Goal: Task Accomplishment & Management: Use online tool/utility

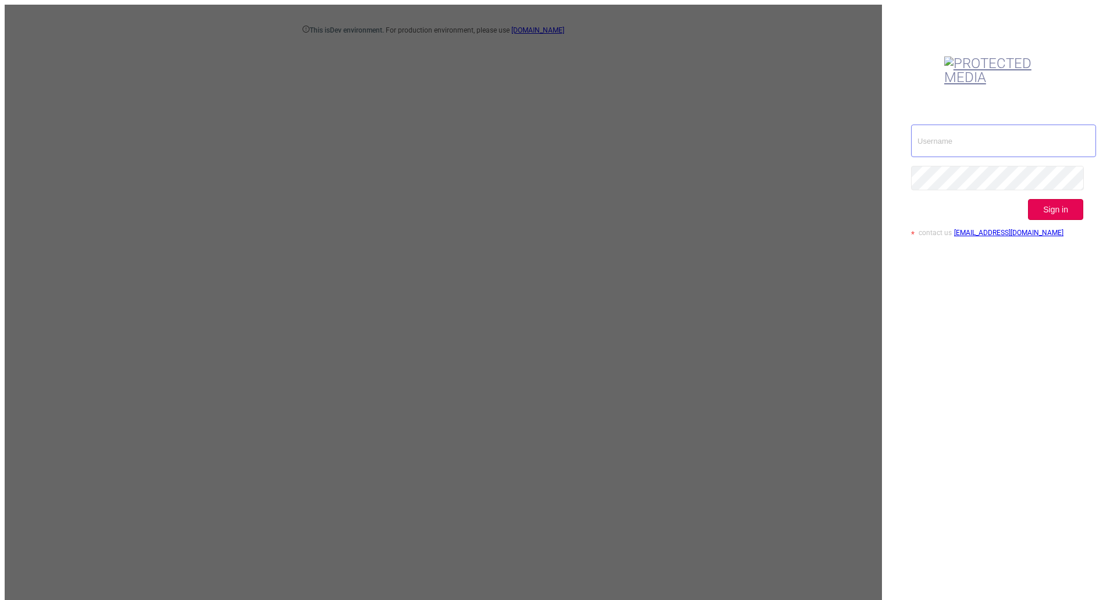
click at [961, 124] on input "text" at bounding box center [1003, 140] width 185 height 33
type input "[EMAIL_ADDRESS][DOMAIN_NAME]"
drag, startPoint x: 1067, startPoint y: 157, endPoint x: 1059, endPoint y: 159, distance: 7.8
click at [1067, 199] on button "Sign in" at bounding box center [1055, 209] width 55 height 21
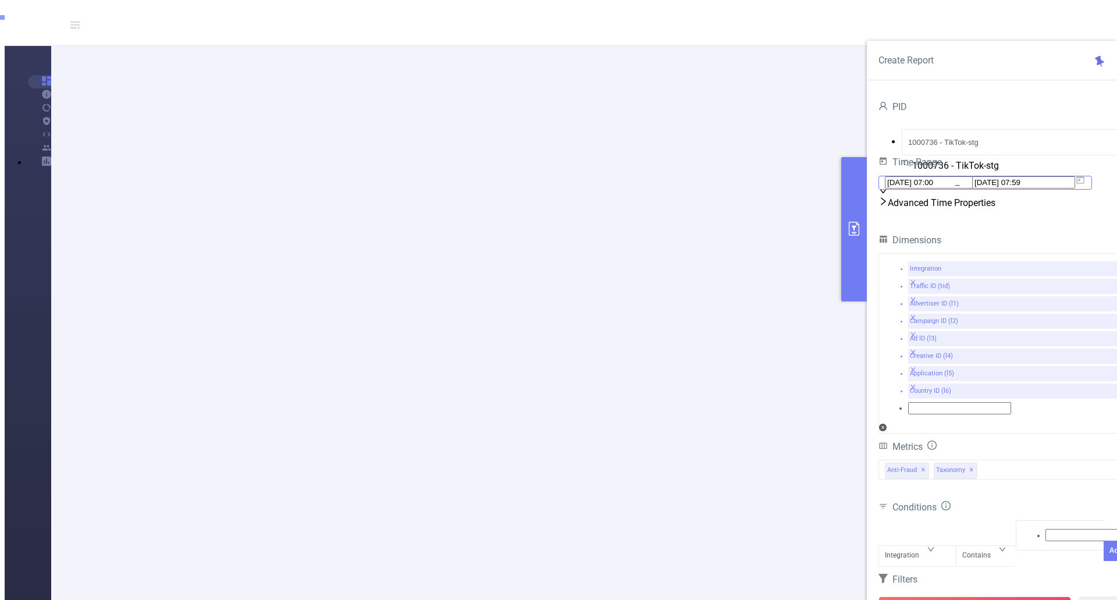
click at [1092, 190] on span "[DATE] 07:00 _ [DATE] 07:59" at bounding box center [984, 183] width 213 height 14
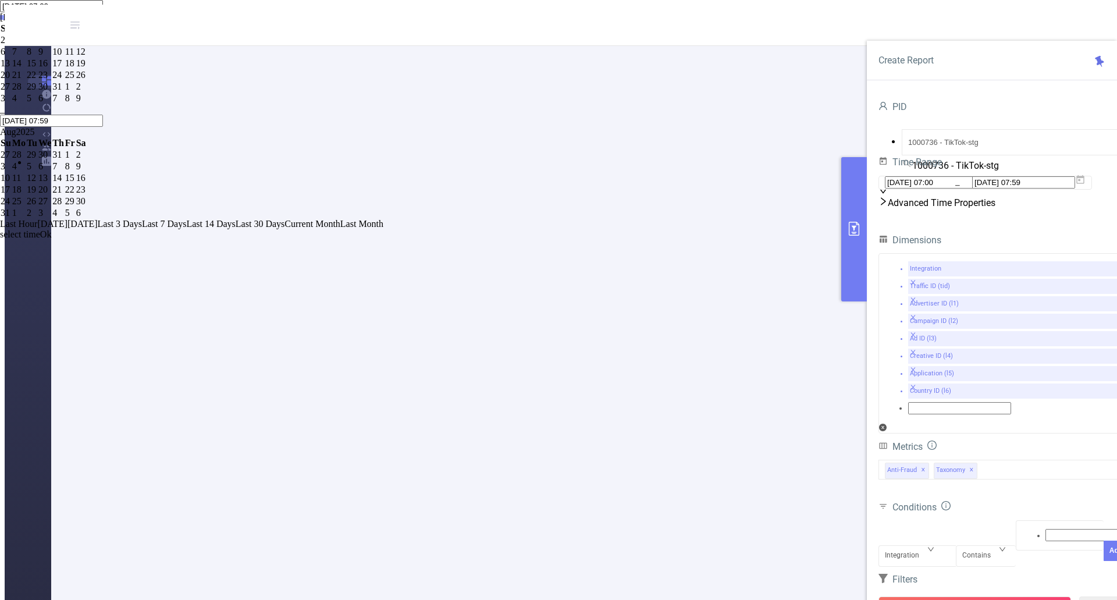
click at [64, 92] on div "31" at bounding box center [58, 86] width 12 height 10
type input "[DATE] 07:00"
click at [52, 239] on link "Ok" at bounding box center [46, 234] width 12 height 10
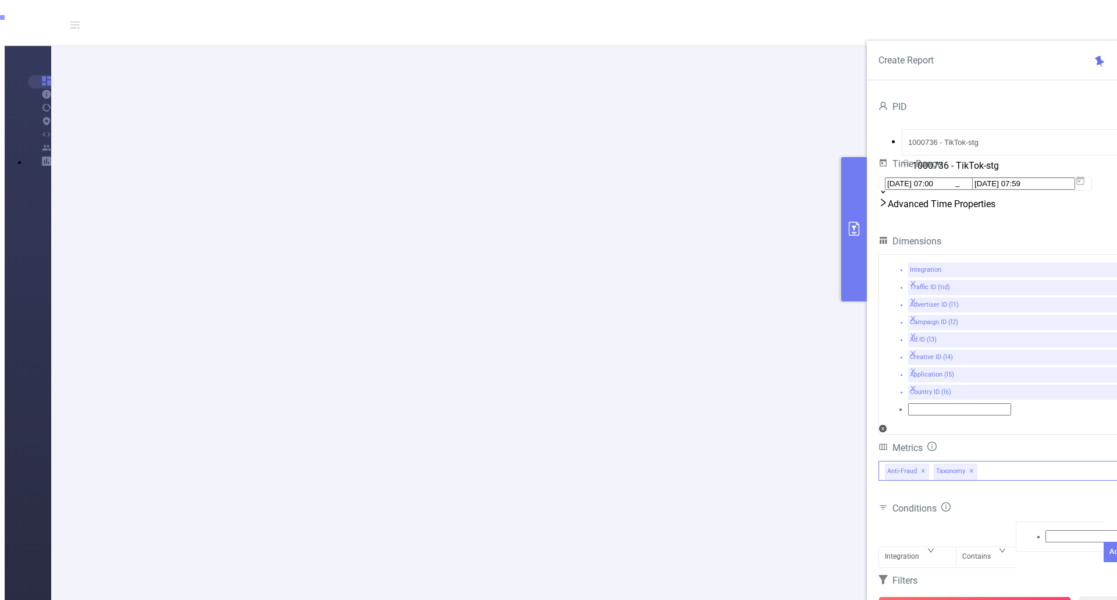
click at [969, 464] on span "✕" at bounding box center [971, 471] width 5 height 14
click at [954, 596] on button "Run Report" at bounding box center [974, 606] width 192 height 21
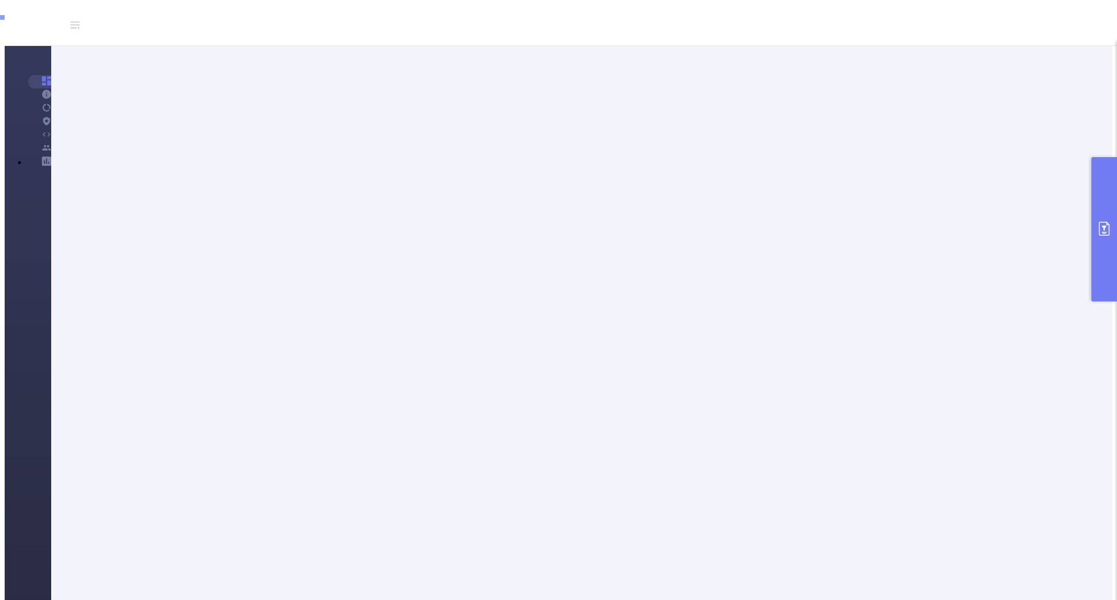
click at [1101, 234] on icon "primary" at bounding box center [1104, 229] width 14 height 14
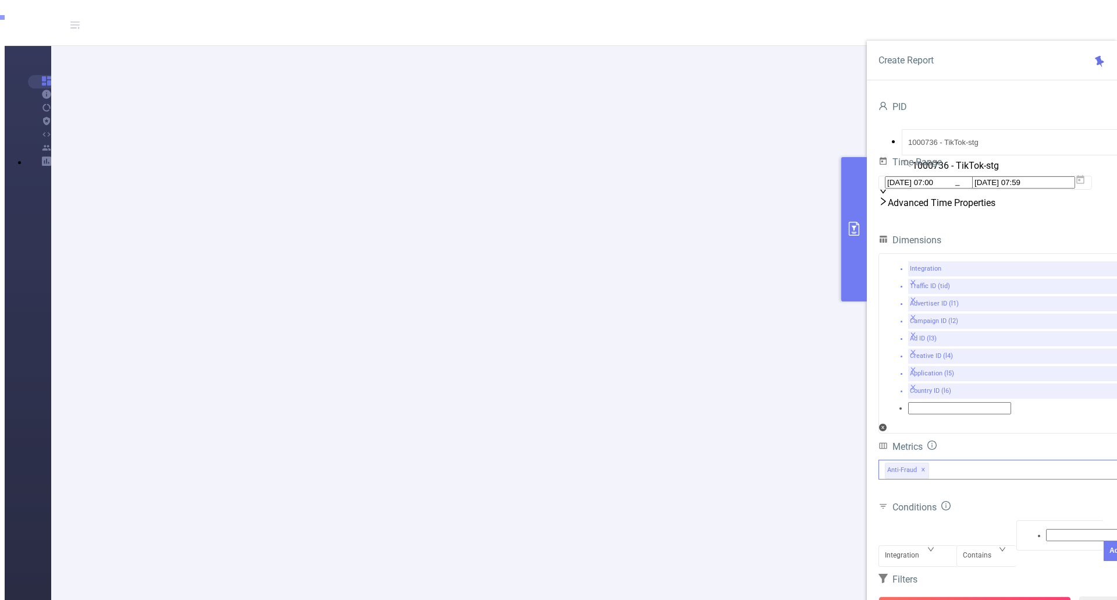
click at [962, 459] on div "Anti-Fraud ✕" at bounding box center [1003, 469] width 250 height 20
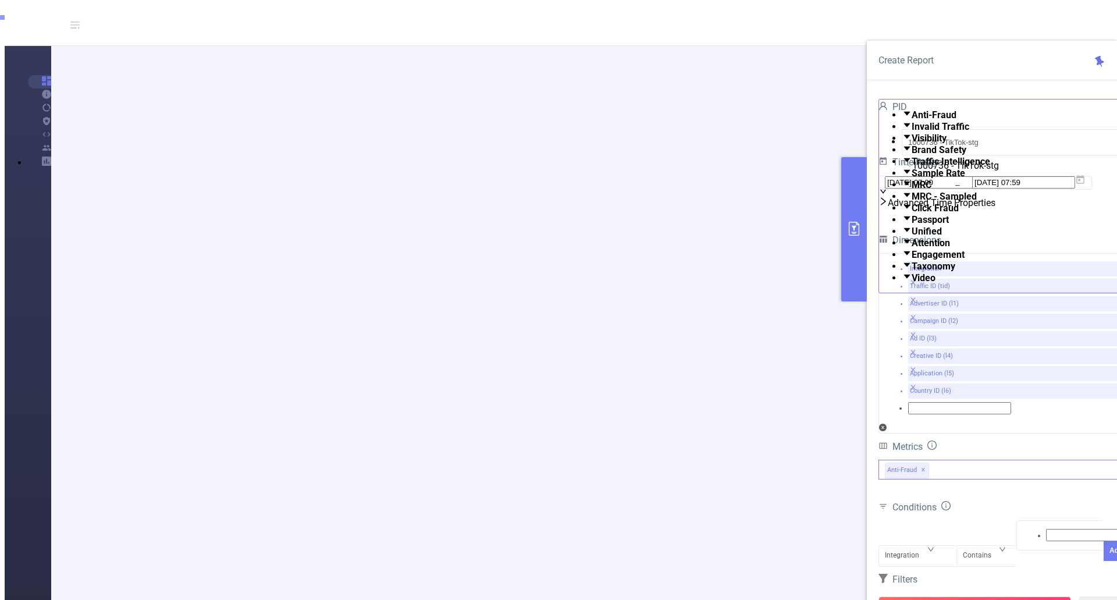
click at [938, 272] on strong "Taxonomy" at bounding box center [933, 266] width 44 height 11
click at [980, 596] on button "Run Report" at bounding box center [974, 606] width 192 height 21
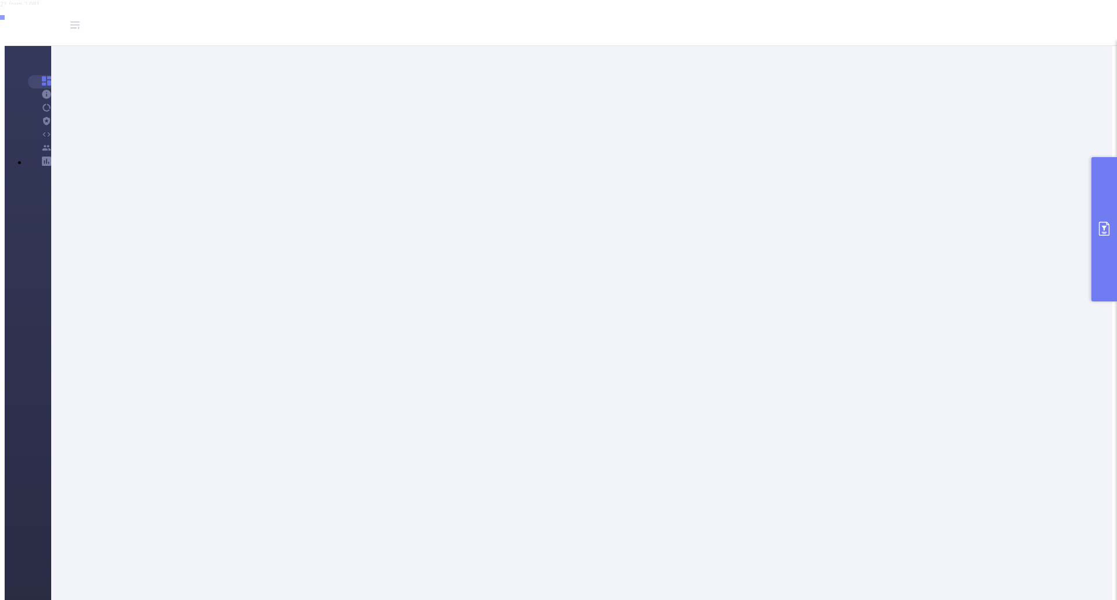
click at [1111, 219] on button "primary" at bounding box center [1104, 229] width 26 height 144
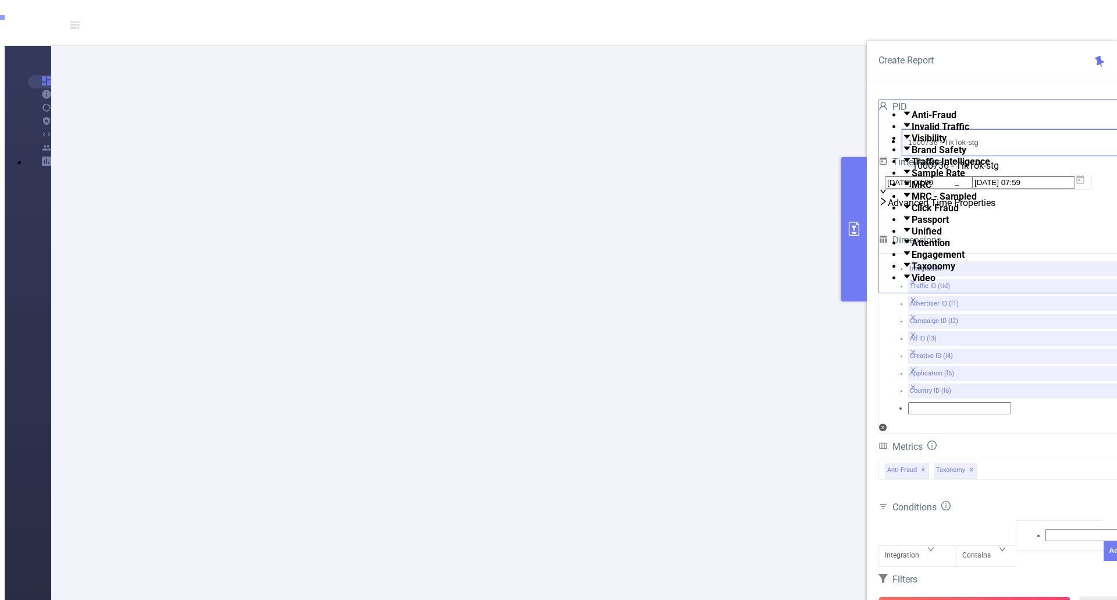
drag, startPoint x: 976, startPoint y: 129, endPoint x: 797, endPoint y: 149, distance: 179.7
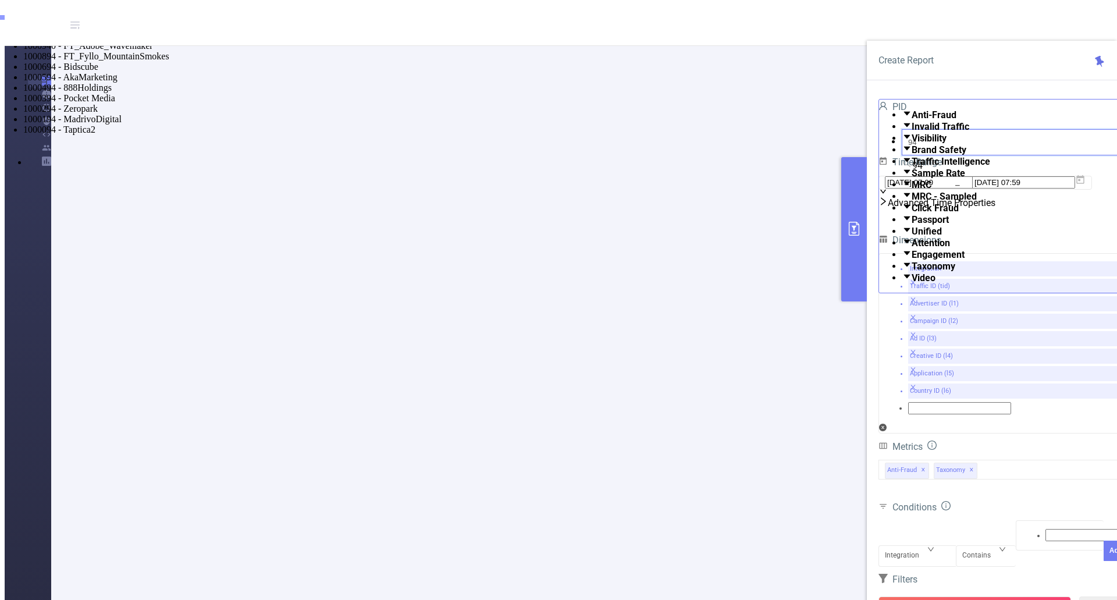
type input "941"
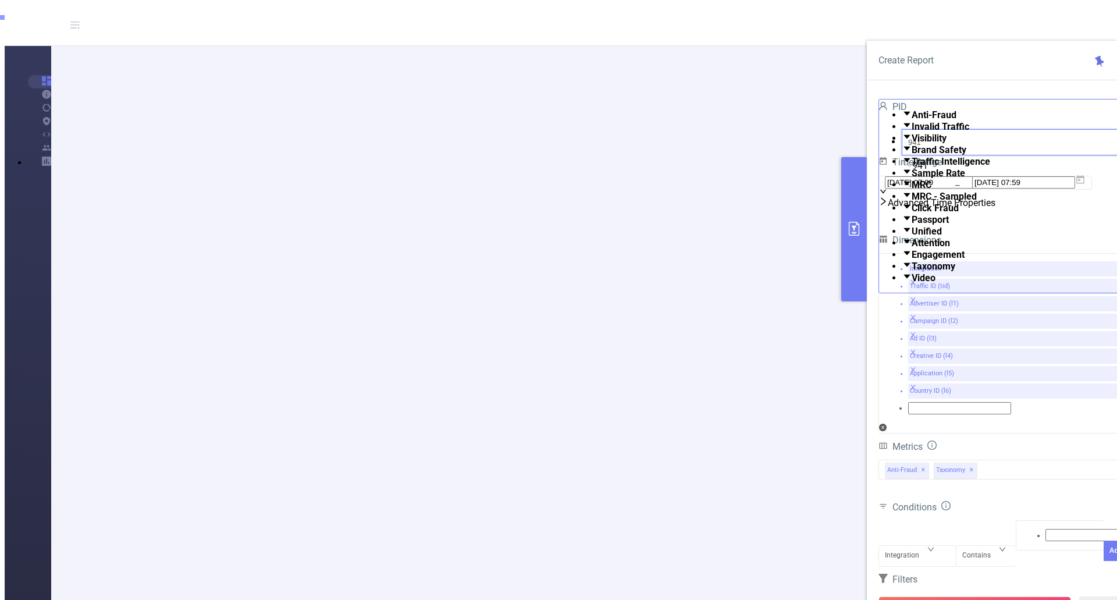
click at [921, 20] on li "1000941 - FT_Adobe_Publicis_EMEA 176K [154K rows]" at bounding box center [569, 14] width 1093 height 10
click at [1085, 186] on icon at bounding box center [1080, 181] width 10 height 10
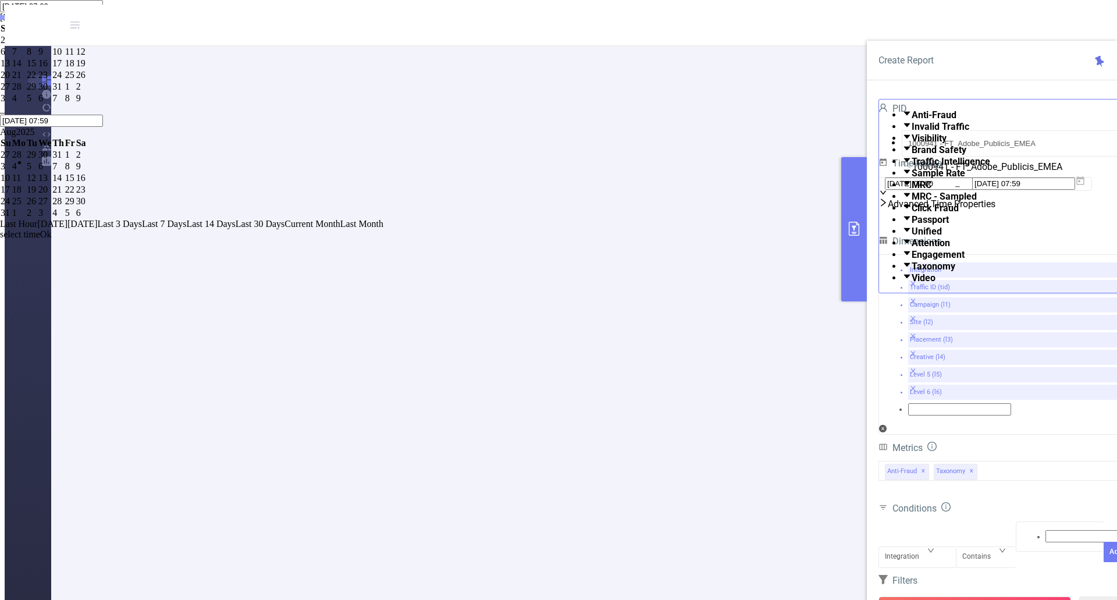
click at [37, 92] on div "29" at bounding box center [32, 86] width 10 height 10
click at [64, 92] on div "31" at bounding box center [58, 86] width 12 height 10
type input "[DATE] 07:00"
click at [52, 239] on link "Ok" at bounding box center [46, 234] width 12 height 10
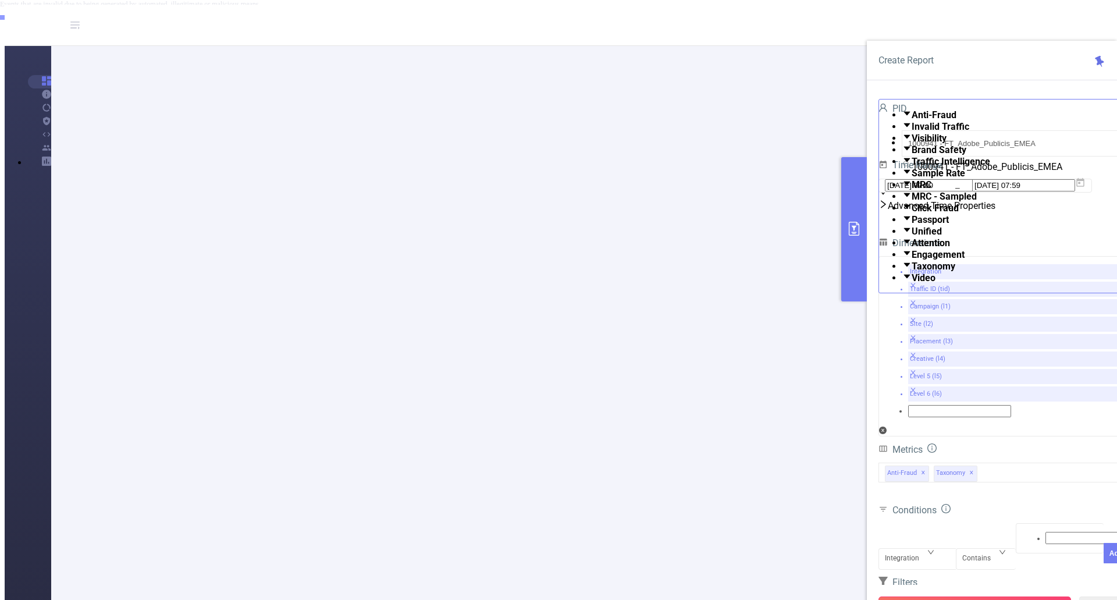
click at [962, 596] on button "Run Report" at bounding box center [974, 606] width 192 height 21
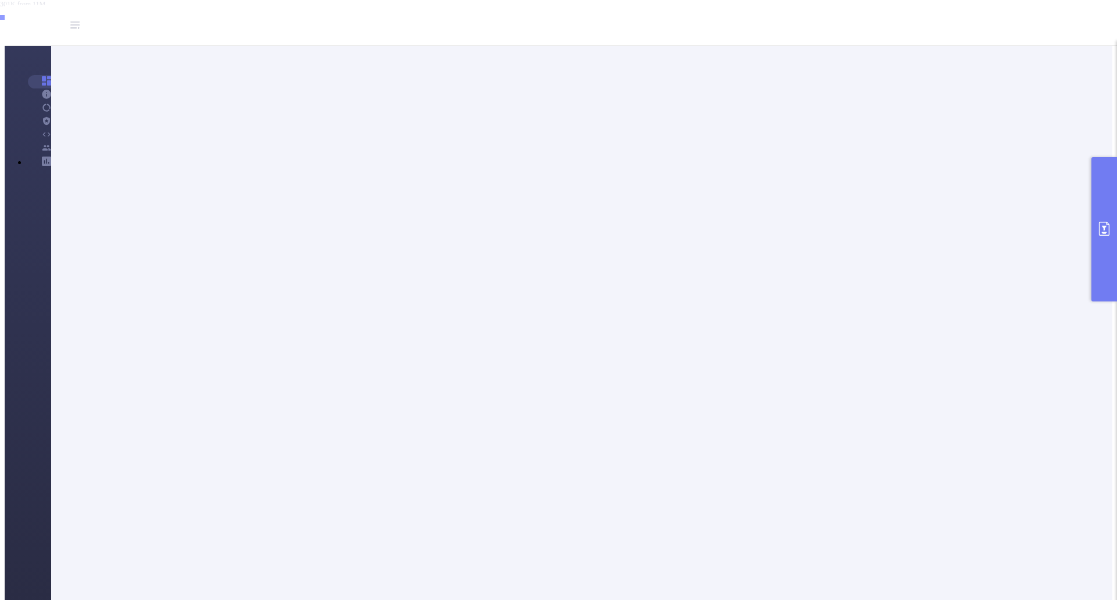
click at [1104, 249] on button "primary" at bounding box center [1104, 229] width 26 height 144
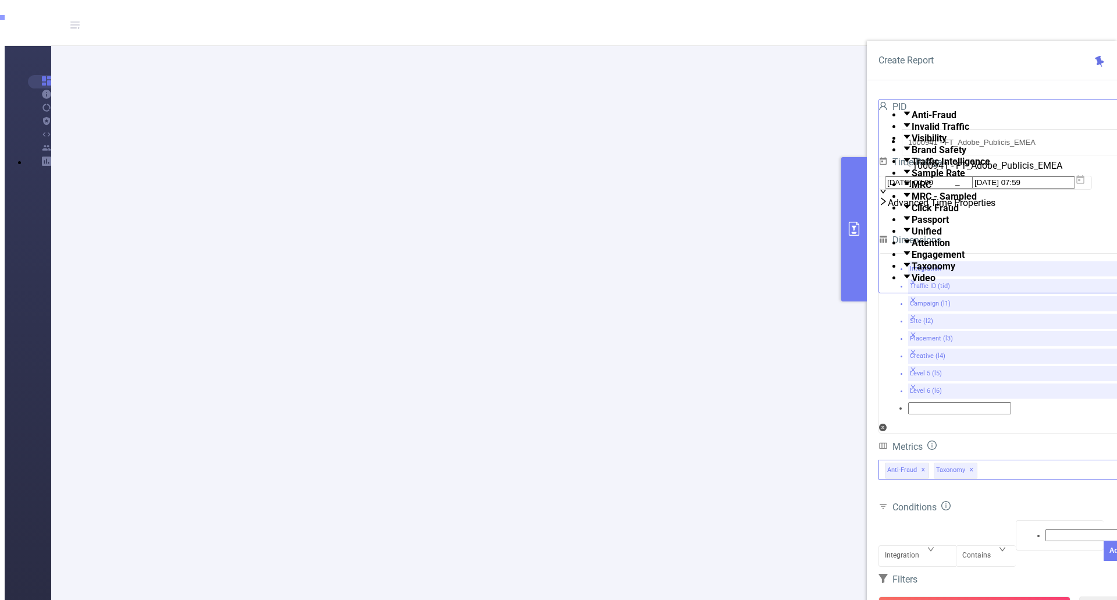
click at [969, 463] on span "✕" at bounding box center [971, 470] width 5 height 14
click at [993, 596] on button "Run Report" at bounding box center [974, 606] width 192 height 21
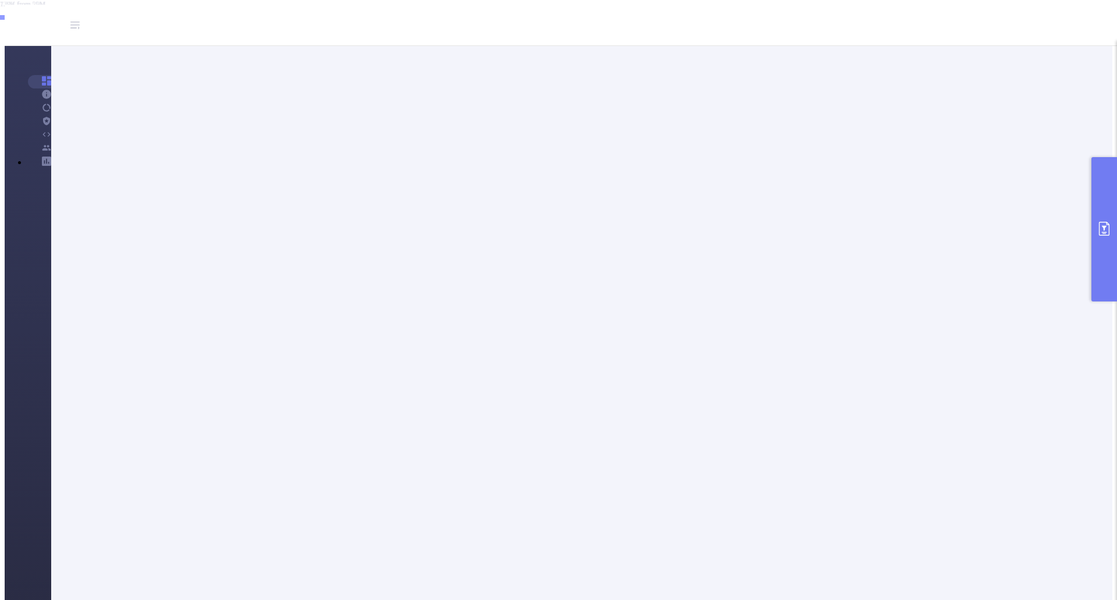
click at [1104, 239] on button "primary" at bounding box center [1104, 229] width 26 height 144
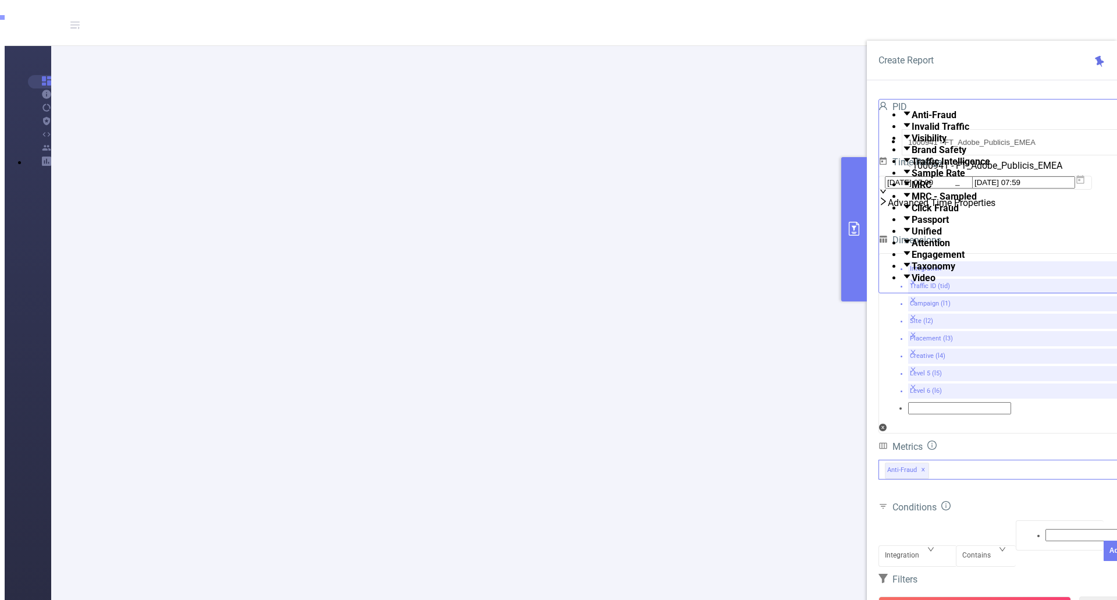
click at [974, 459] on div "Anti-Fraud ✕ Anti-Fraud Invalid Traffic Visibility Brand Safety Traffic Intelli…" at bounding box center [1003, 469] width 250 height 20
click at [911, 272] on span at bounding box center [911, 266] width 0 height 11
click at [980, 596] on button "Run Report" at bounding box center [974, 606] width 192 height 21
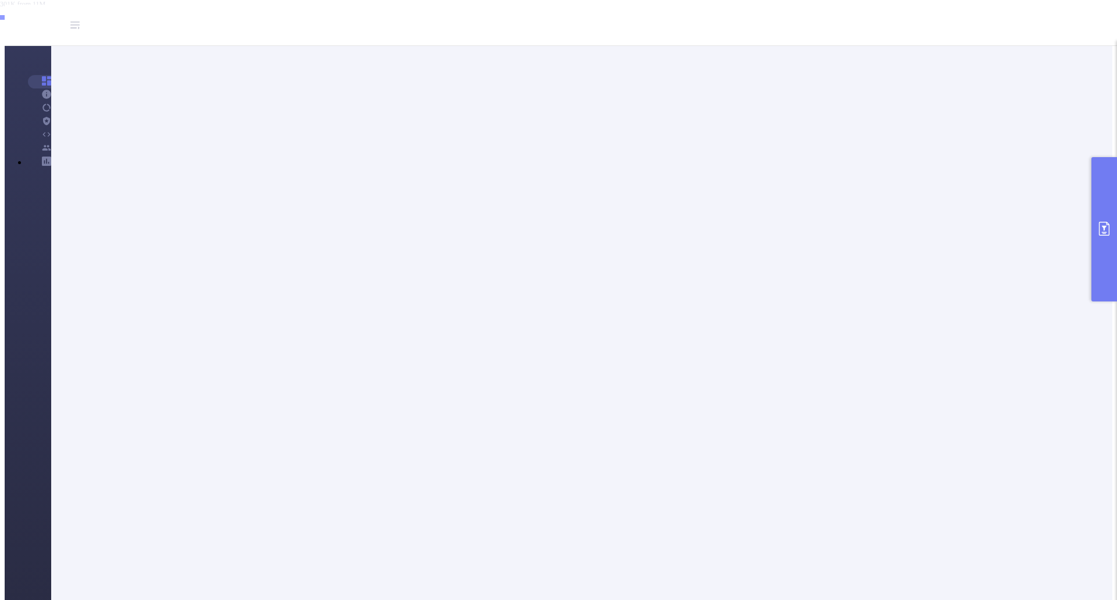
drag, startPoint x: 1099, startPoint y: 248, endPoint x: 1061, endPoint y: 250, distance: 37.9
click at [1099, 247] on button "primary" at bounding box center [1104, 229] width 26 height 144
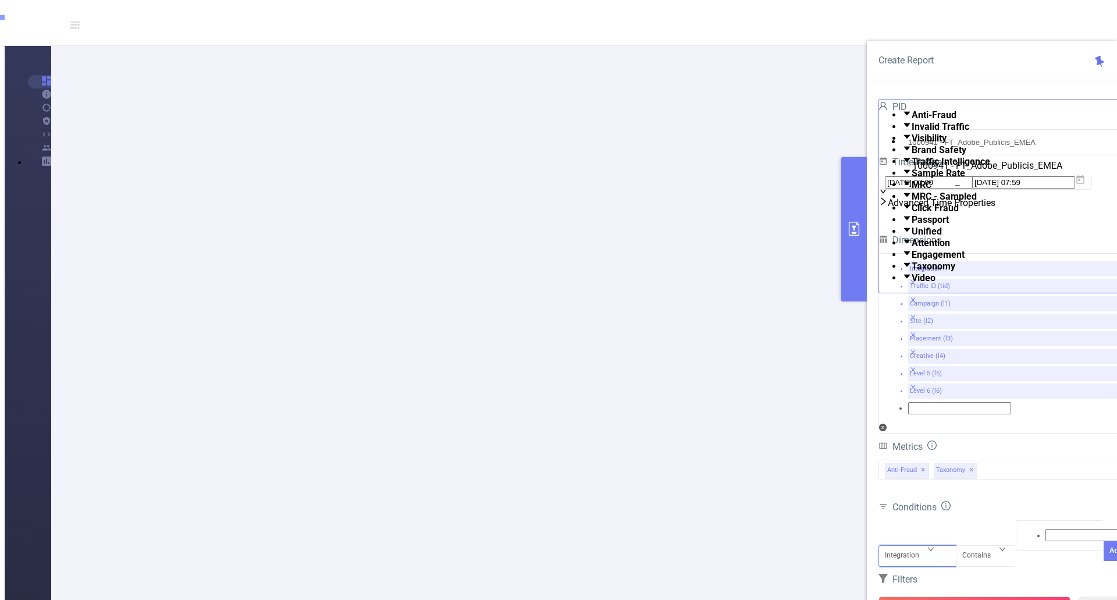
click at [921, 545] on div "Integration" at bounding box center [906, 554] width 42 height 19
click at [915, 33] on li "Campaign (l1)" at bounding box center [569, 28] width 1093 height 9
click at [1028, 527] on div at bounding box center [1060, 534] width 76 height 15
type input "tier"
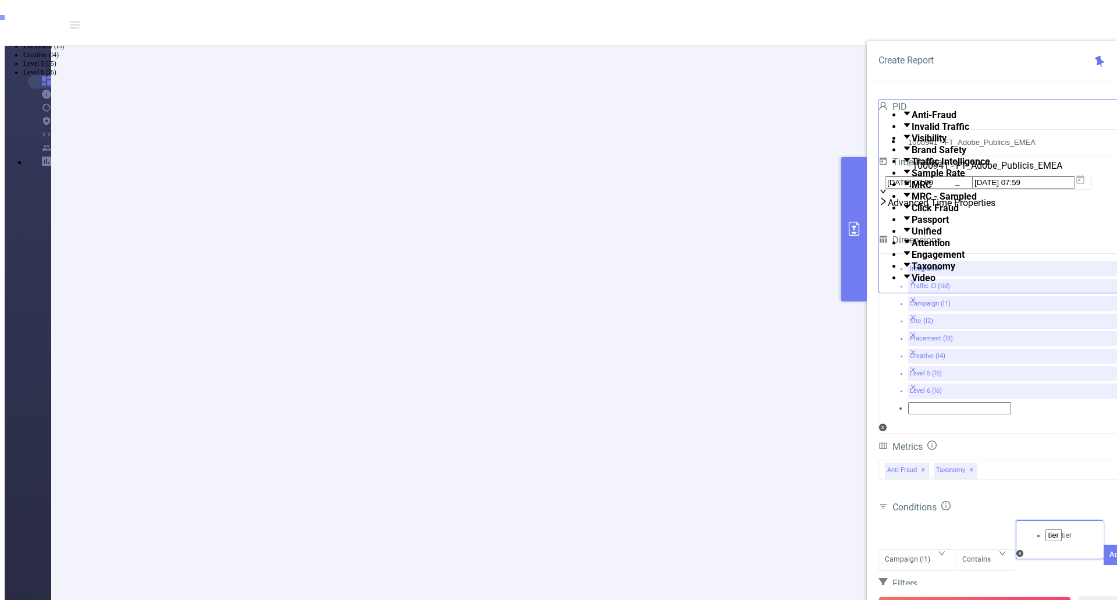
click at [1055, 16] on li "tier" at bounding box center [569, 11] width 1093 height 9
click at [1103, 562] on button "Add" at bounding box center [1115, 572] width 25 height 20
click at [989, 596] on button "Run Report" at bounding box center [974, 606] width 192 height 21
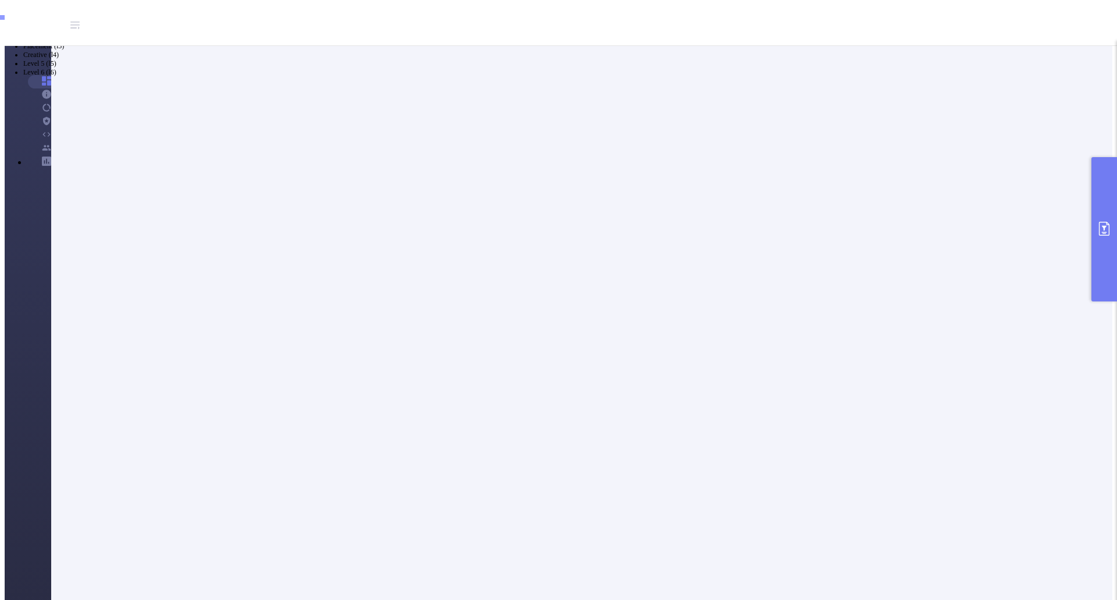
scroll to position [233, 0]
drag, startPoint x: 201, startPoint y: 208, endPoint x: 247, endPoint y: 212, distance: 46.1
click at [1112, 237] on button "primary" at bounding box center [1104, 229] width 26 height 144
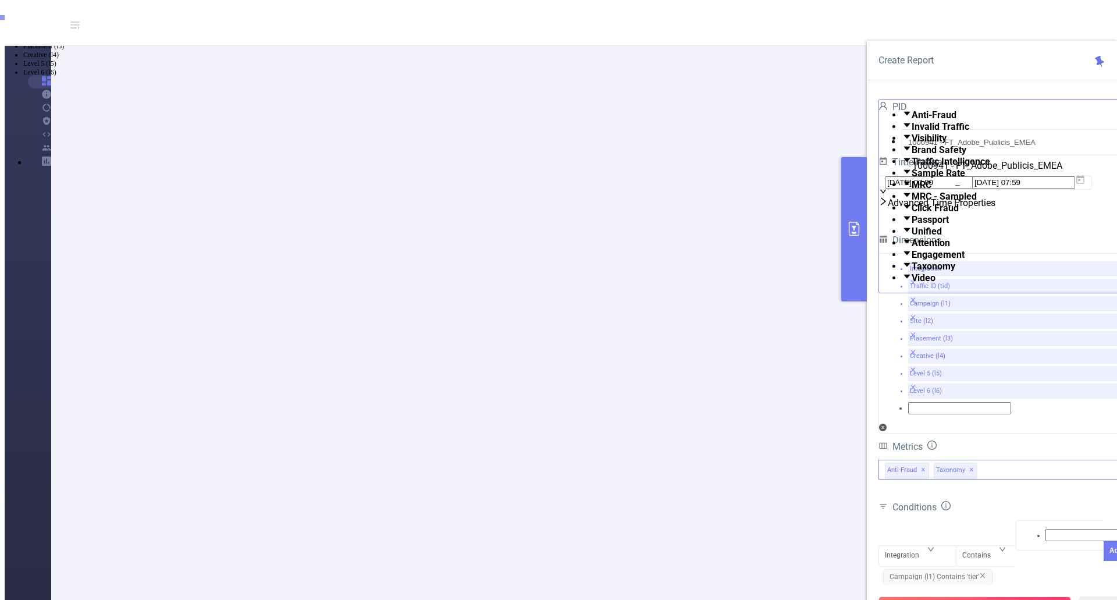
click at [970, 463] on span "✕" at bounding box center [971, 470] width 5 height 14
click at [986, 596] on button "Run Report" at bounding box center [974, 606] width 192 height 21
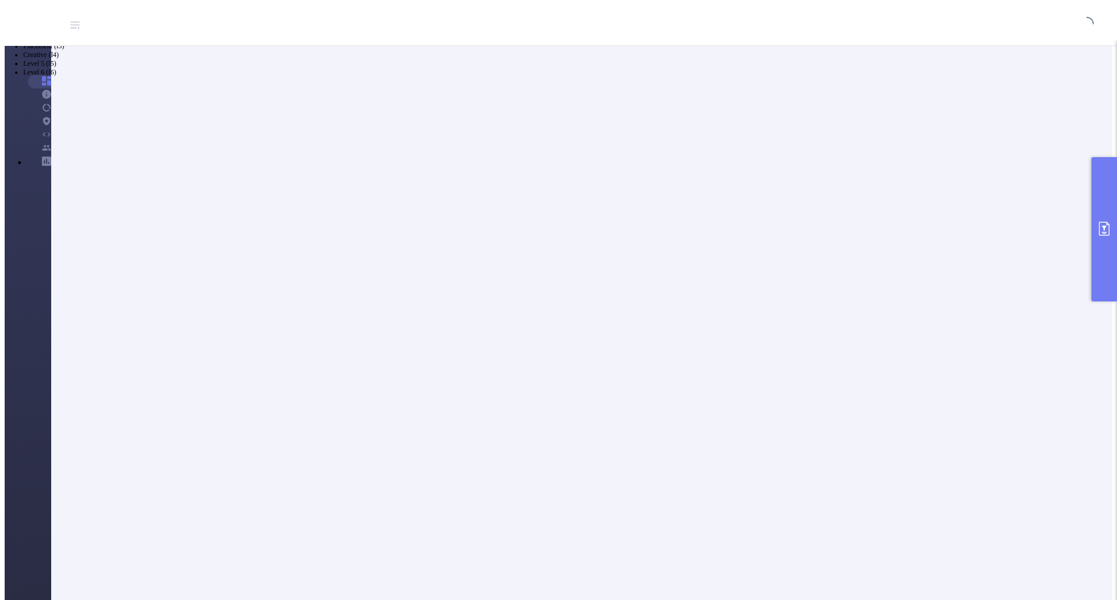
scroll to position [29, 0]
click at [1114, 224] on button "primary" at bounding box center [1104, 229] width 26 height 144
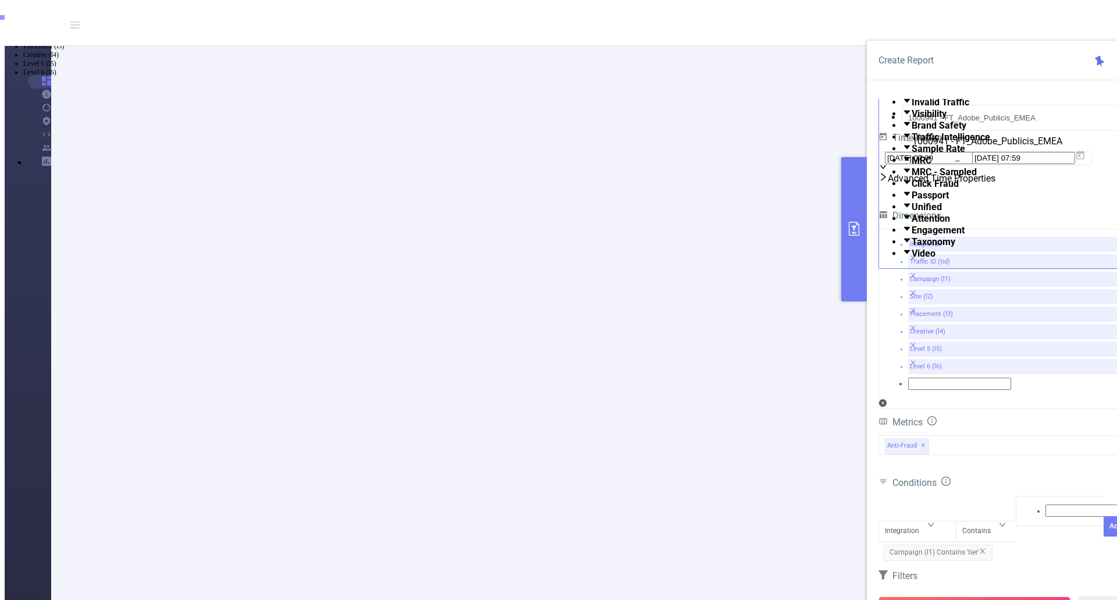
click at [849, 249] on button "primary" at bounding box center [854, 229] width 26 height 144
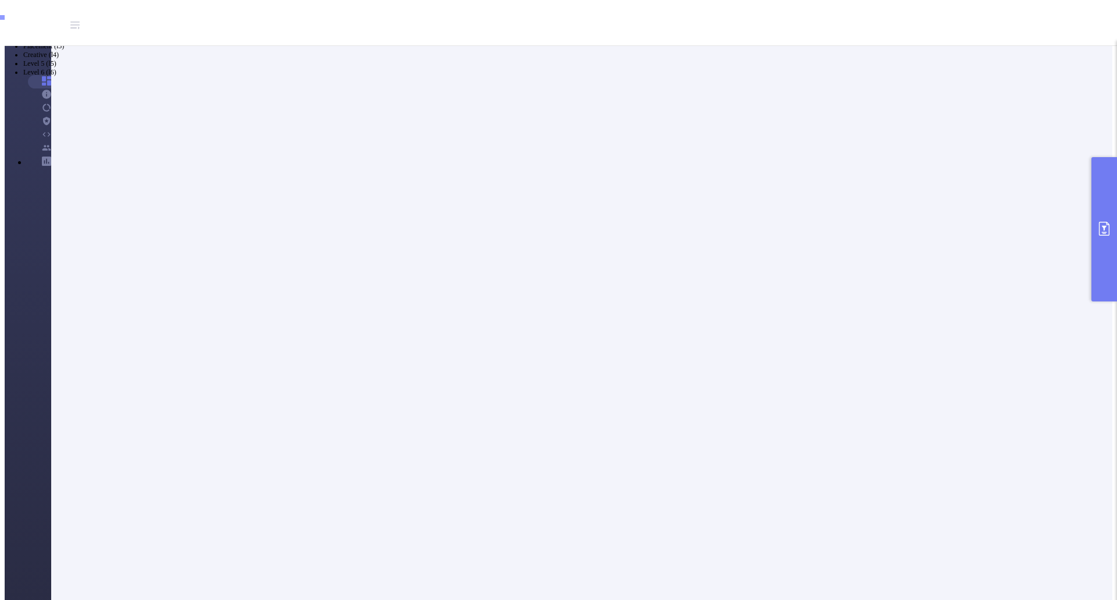
click at [1099, 240] on button "primary" at bounding box center [1104, 229] width 26 height 144
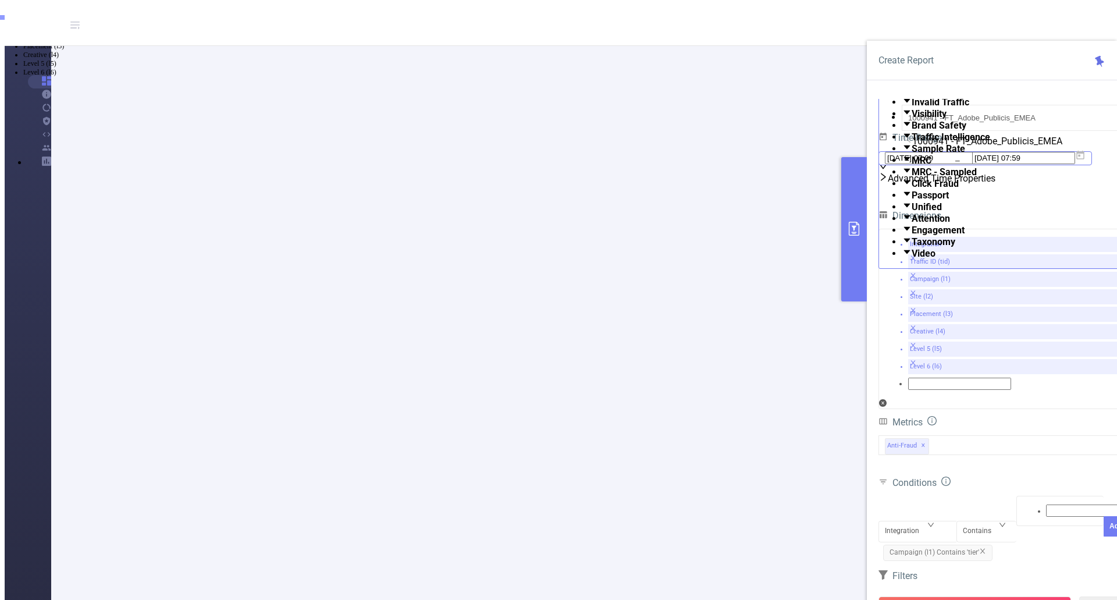
click at [1092, 165] on span "[DATE] 07:00 _ [DATE] 07:59" at bounding box center [984, 158] width 213 height 14
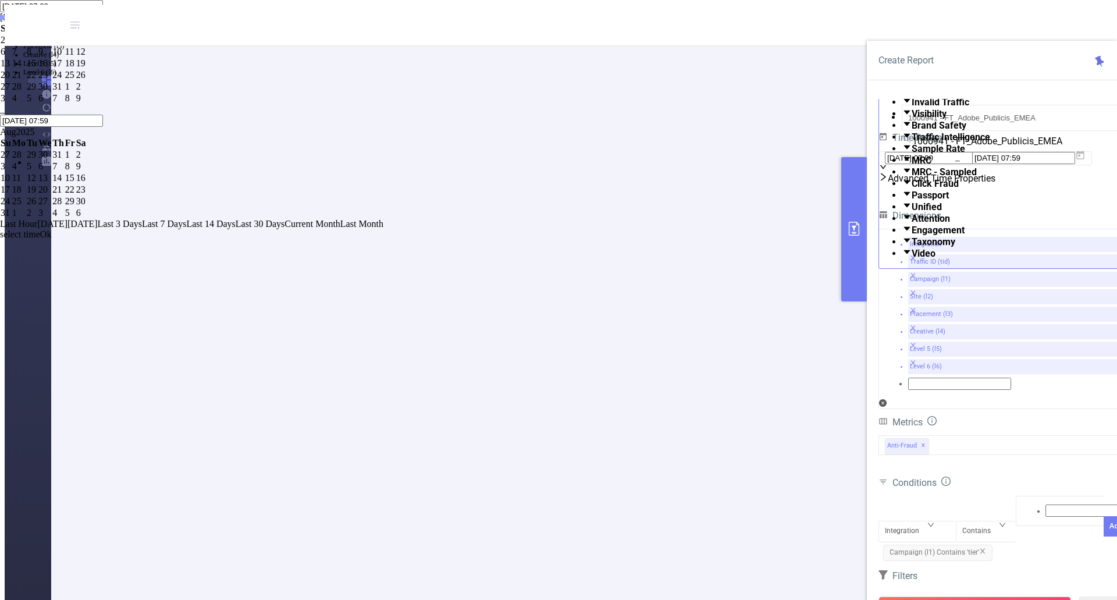
click at [37, 92] on div "29" at bounding box center [32, 86] width 10 height 10
click at [64, 92] on div "31" at bounding box center [58, 86] width 12 height 10
click at [52, 239] on link "Ok" at bounding box center [46, 234] width 12 height 10
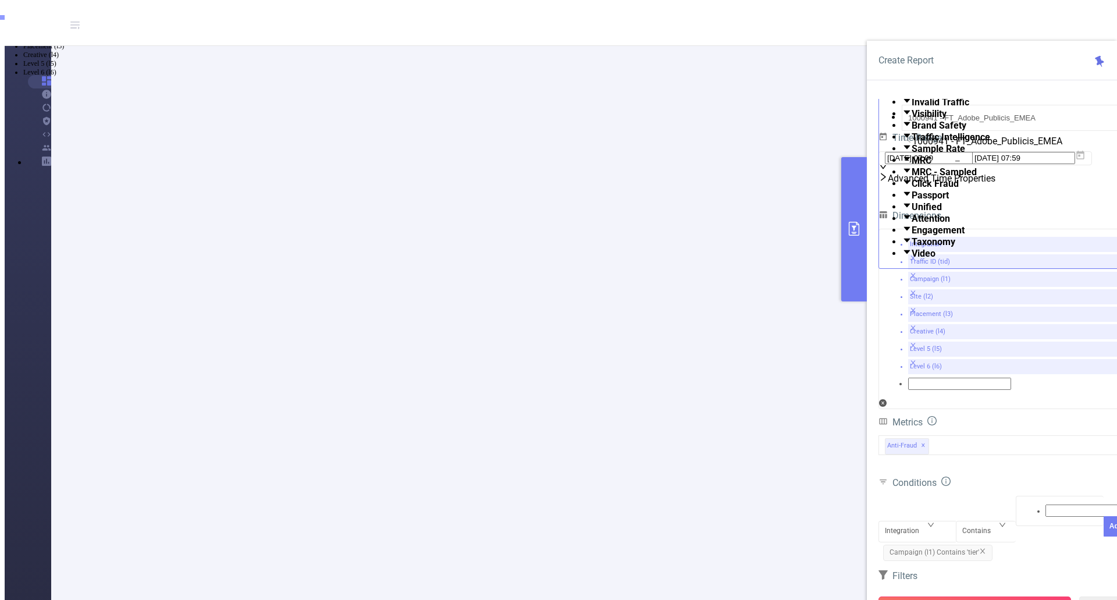
click at [982, 596] on button "Run Report" at bounding box center [974, 606] width 192 height 21
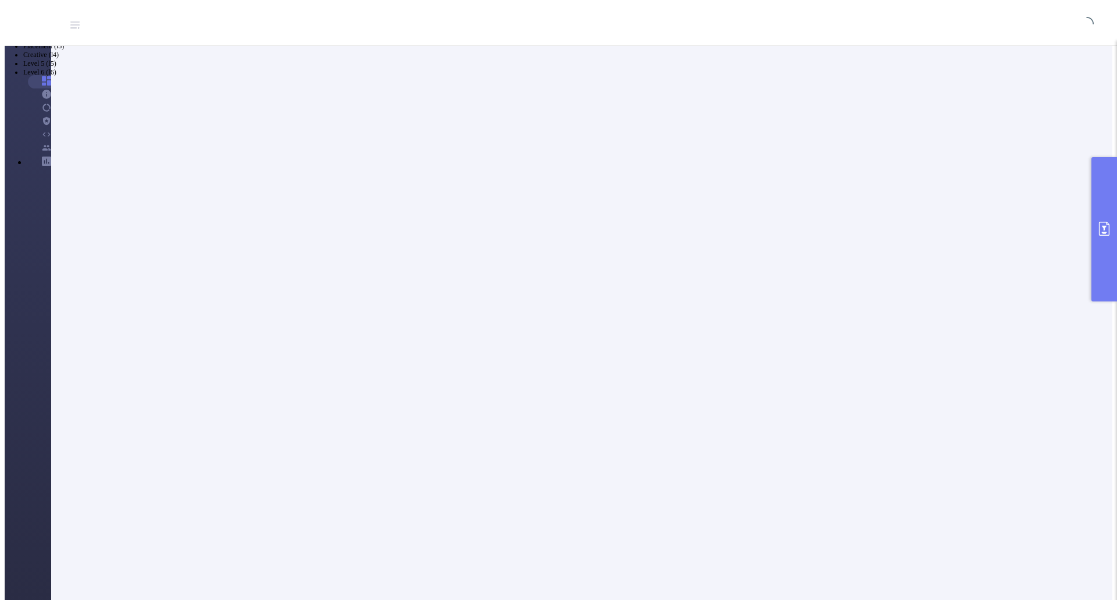
scroll to position [29, 0]
